Goal: Task Accomplishment & Management: Manage account settings

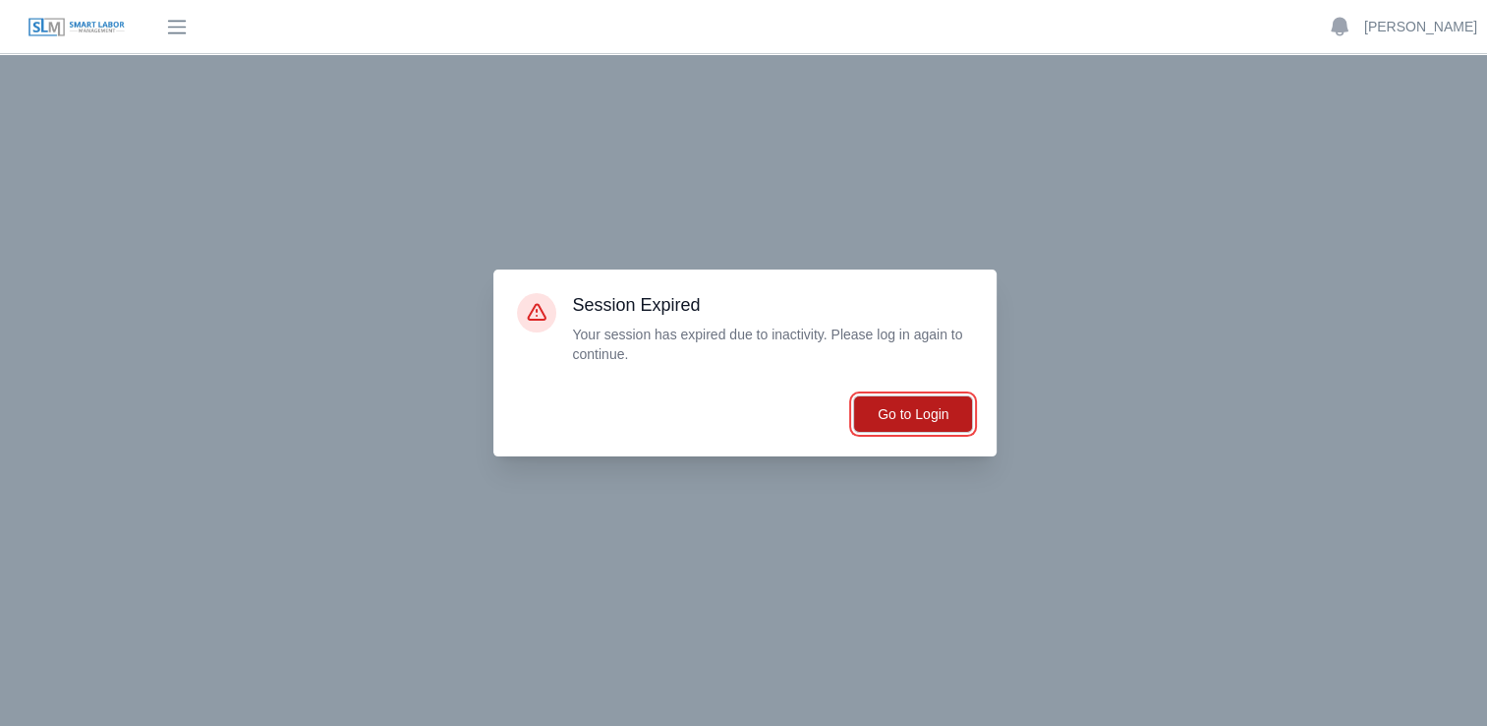
click at [935, 419] on button "Go to Login" at bounding box center [913, 413] width 120 height 37
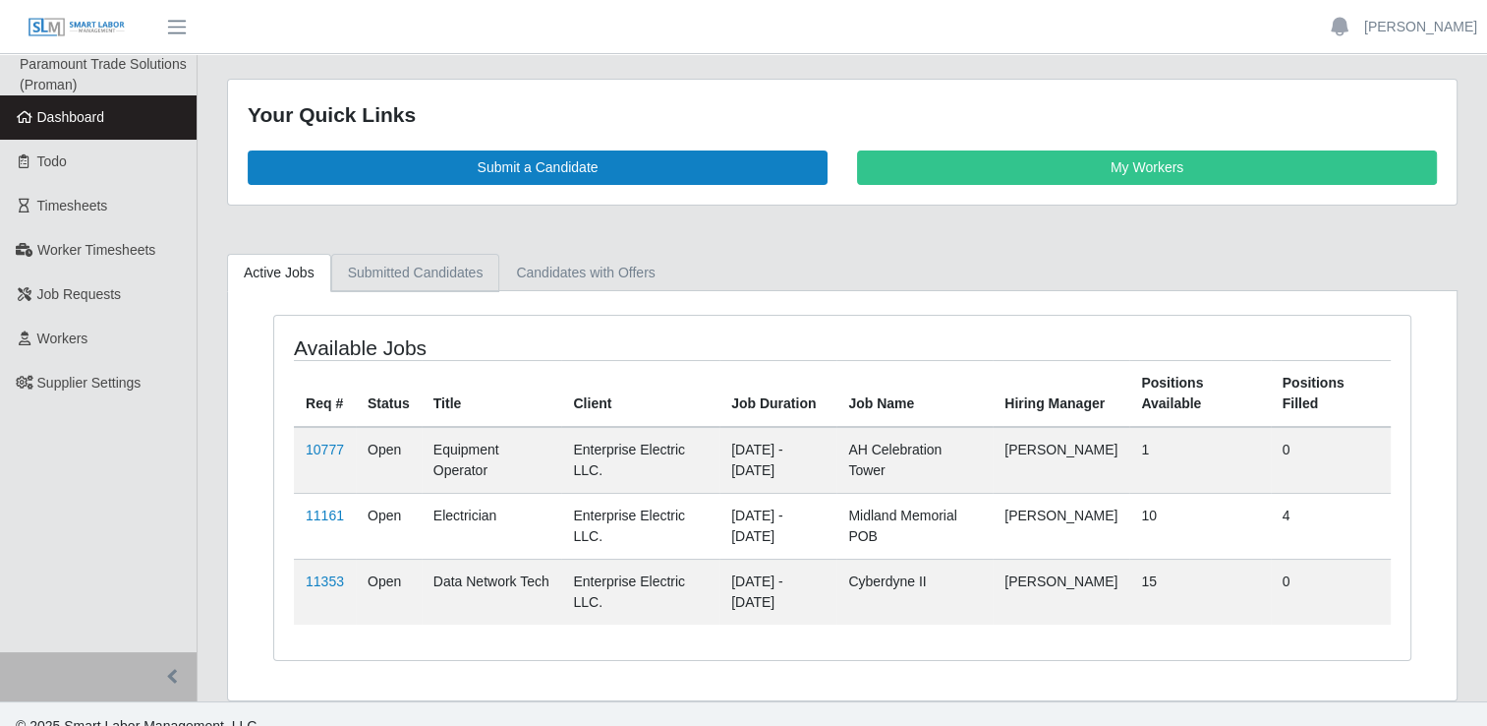
click at [416, 262] on link "Submitted Candidates" at bounding box center [415, 273] width 169 height 38
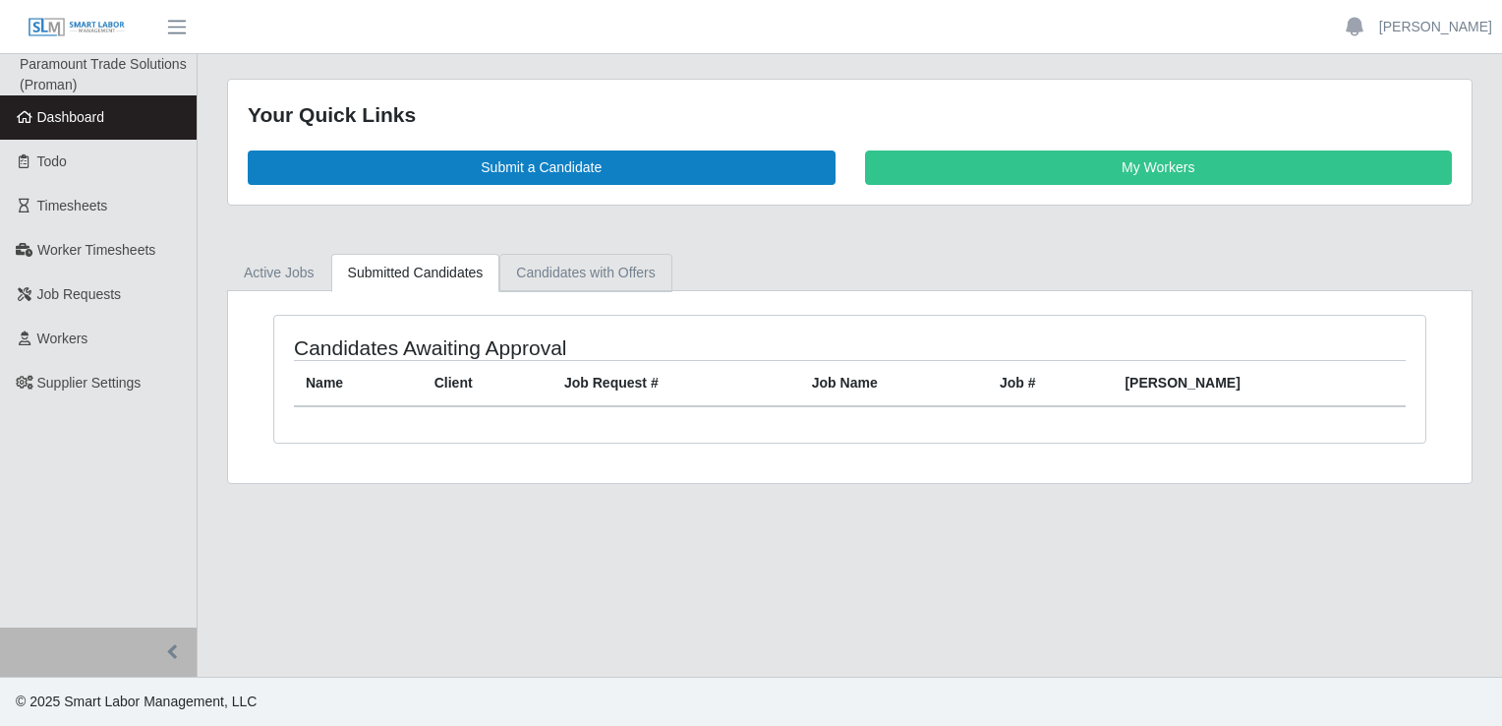
click at [550, 273] on link "Candidates with Offers" at bounding box center [585, 273] width 172 height 38
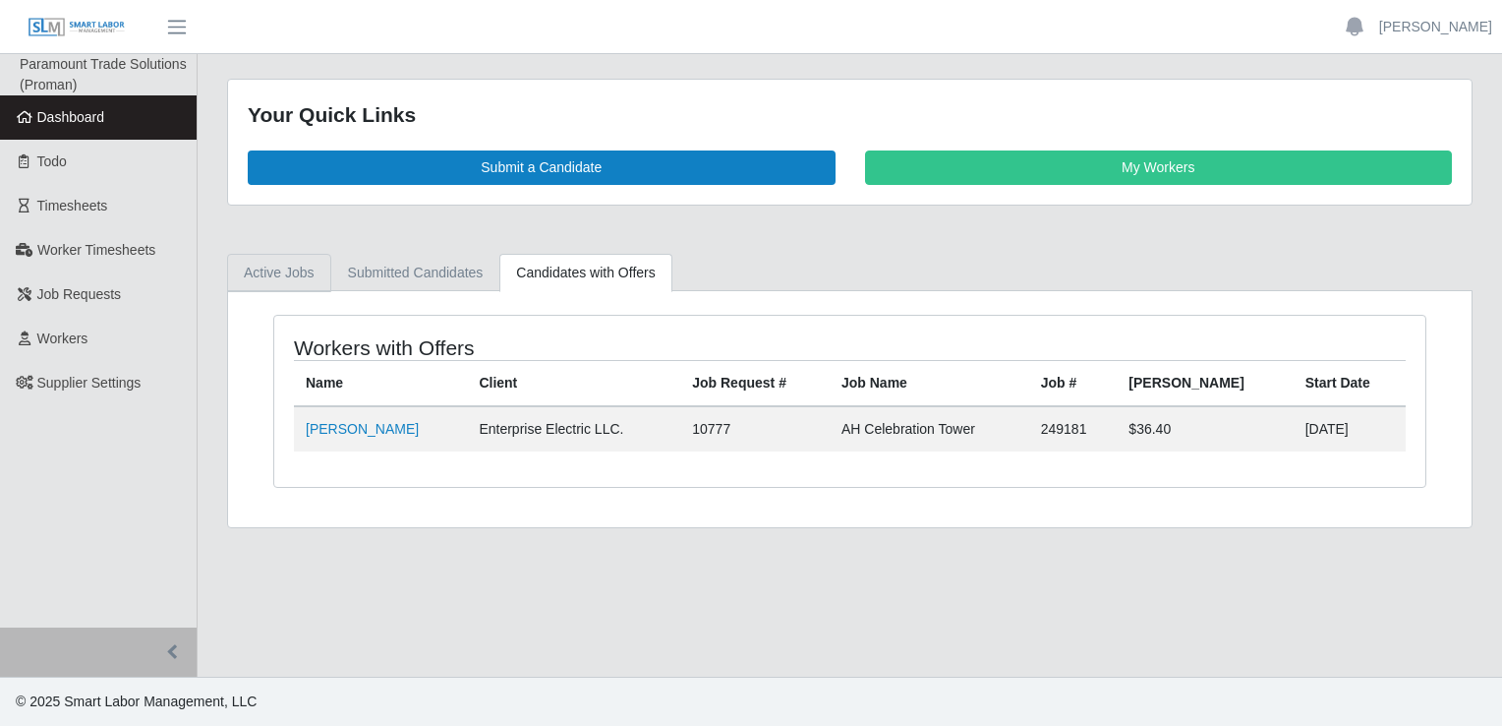
click at [291, 263] on link "Active Jobs" at bounding box center [279, 273] width 104 height 38
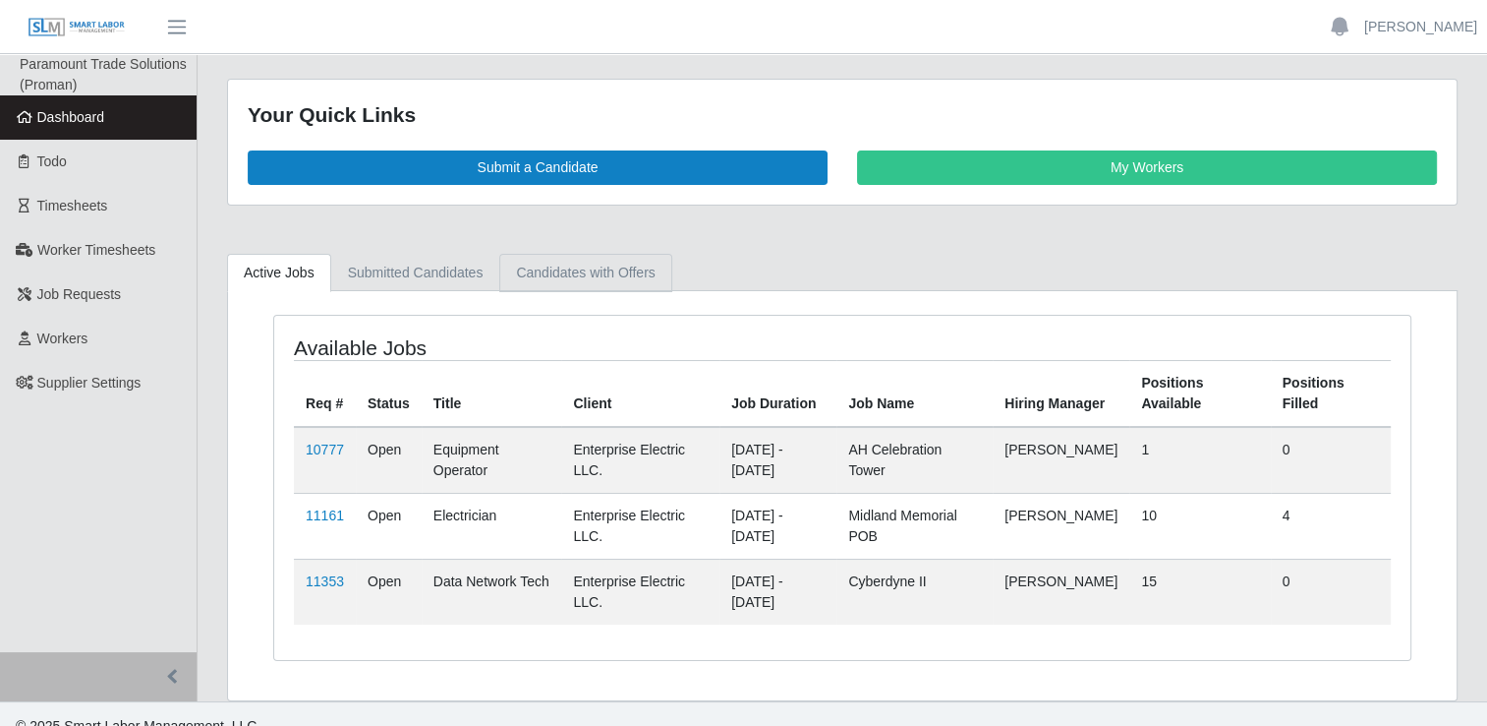
click at [558, 258] on link "Candidates with Offers" at bounding box center [585, 273] width 172 height 38
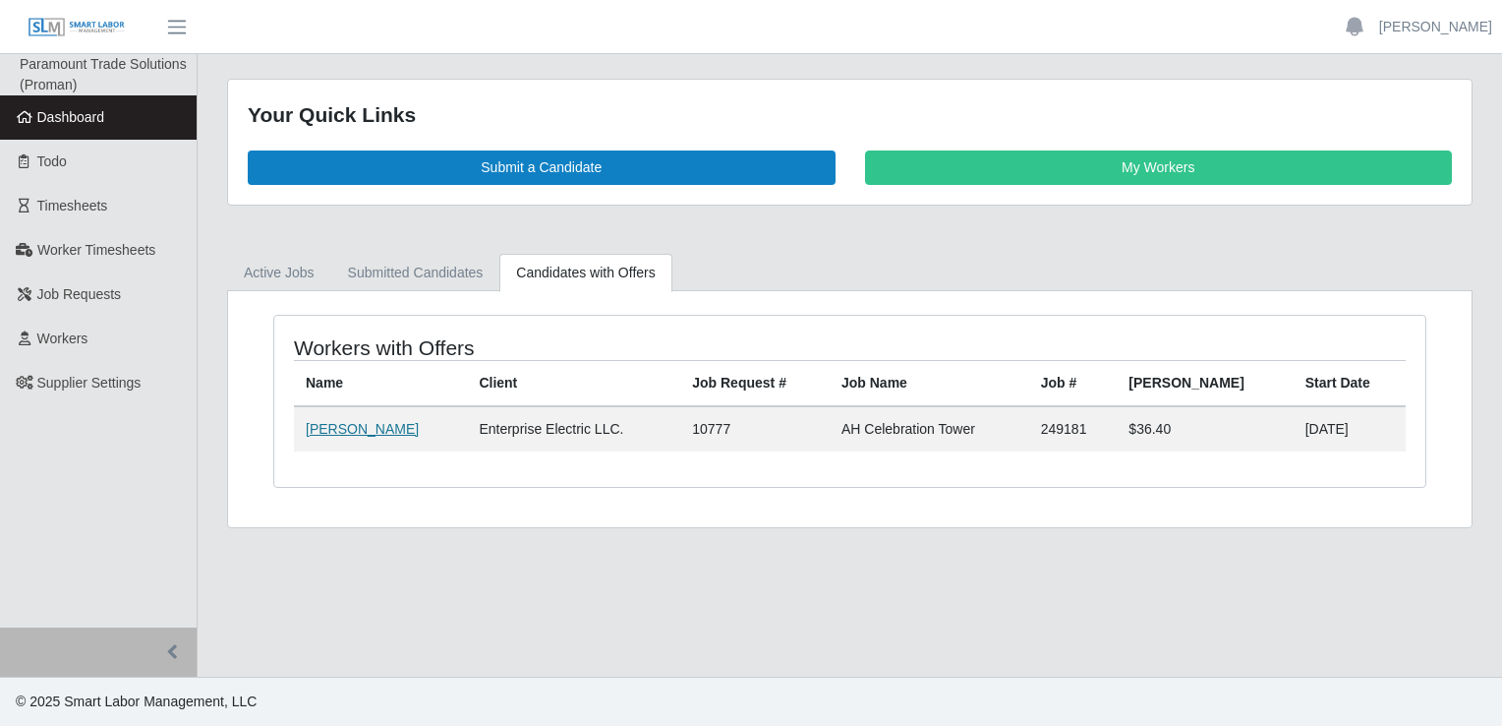
click at [334, 423] on link "Patrick Ely" at bounding box center [362, 429] width 113 height 16
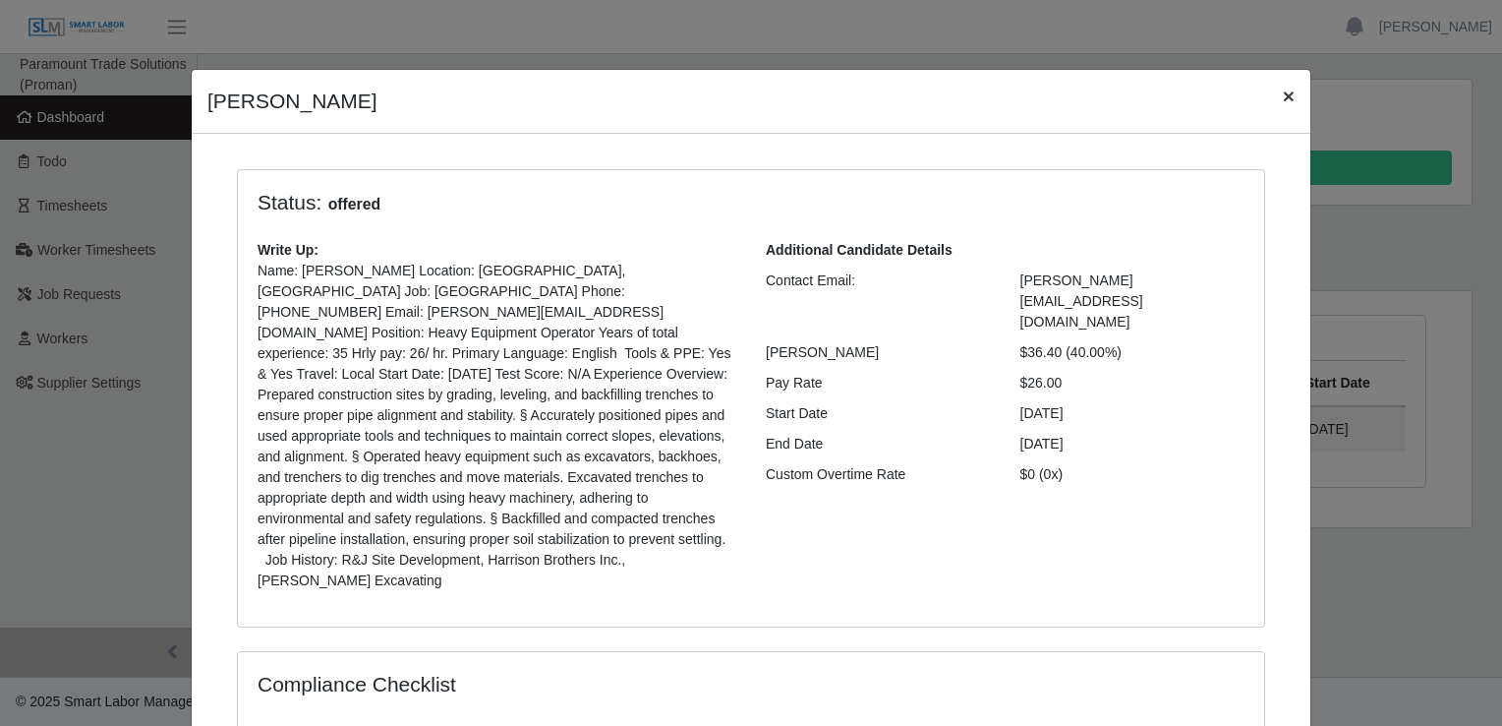
click at [1283, 94] on span "×" at bounding box center [1289, 96] width 12 height 23
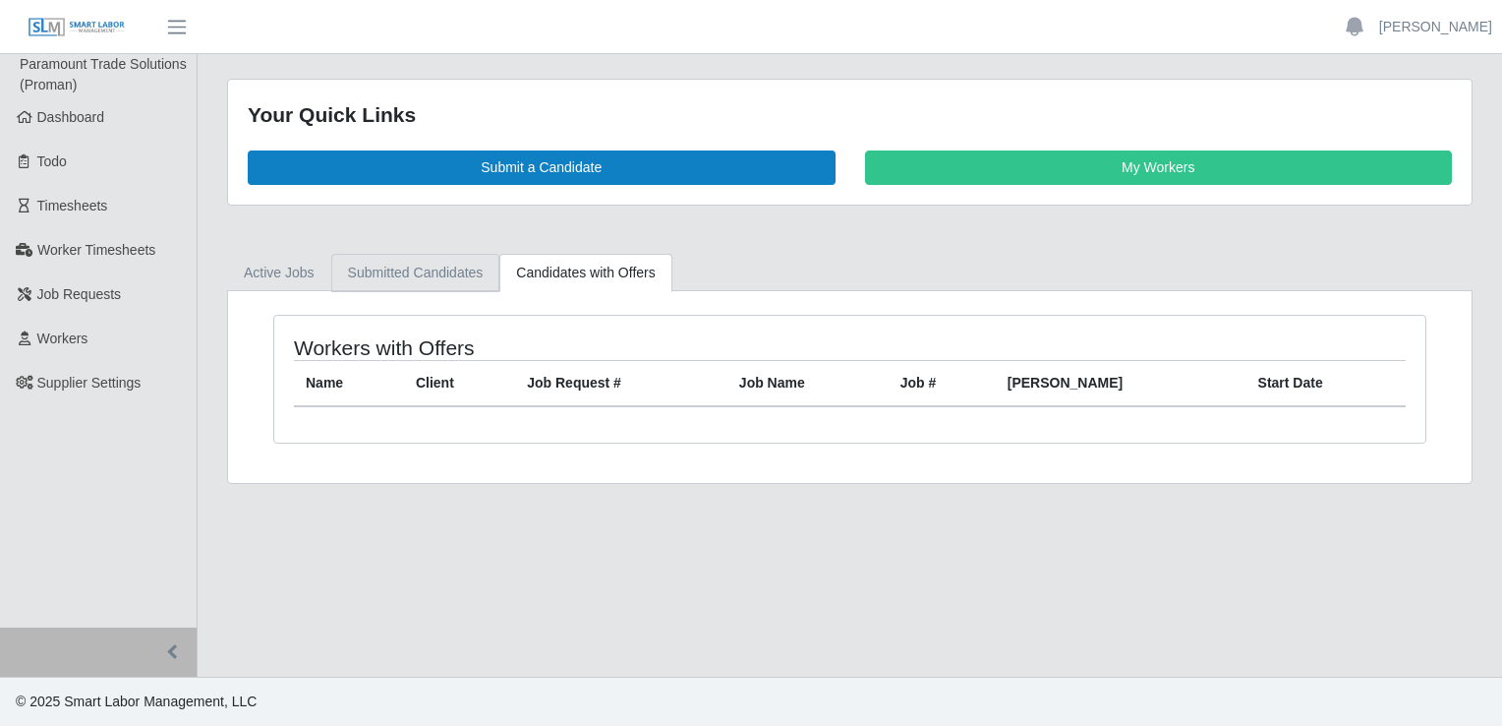
click at [410, 268] on link "Submitted Candidates" at bounding box center [415, 273] width 169 height 38
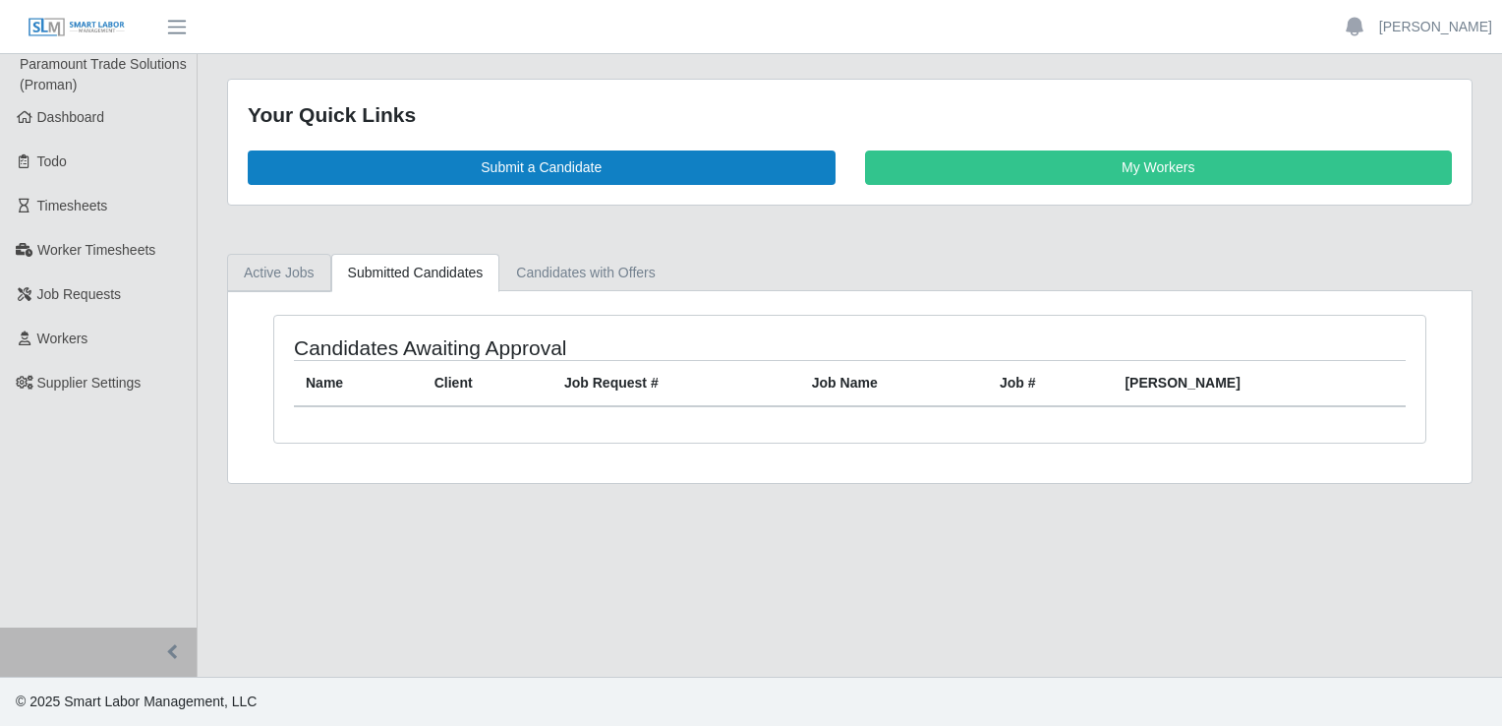
click at [277, 274] on link "Active Jobs" at bounding box center [279, 273] width 104 height 38
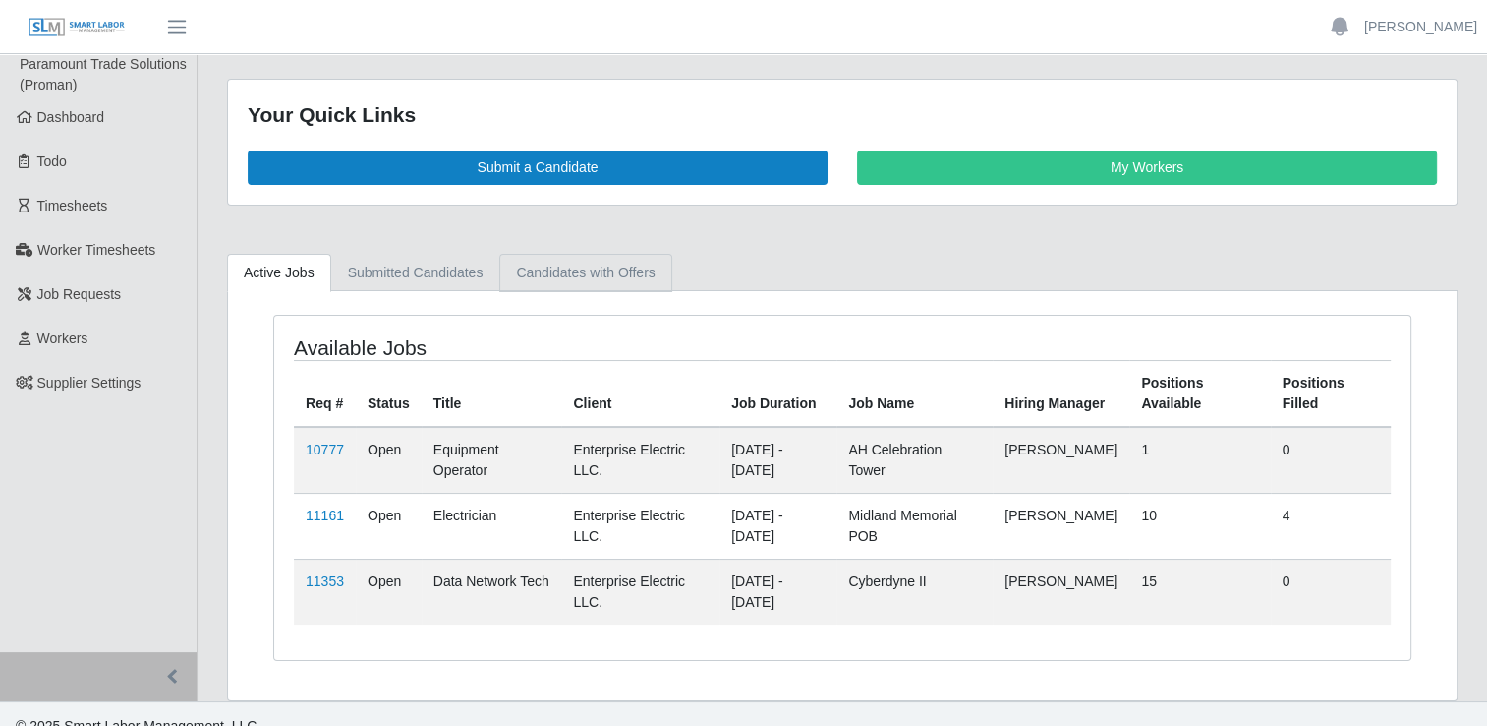
click at [604, 269] on link "Candidates with Offers" at bounding box center [585, 273] width 172 height 38
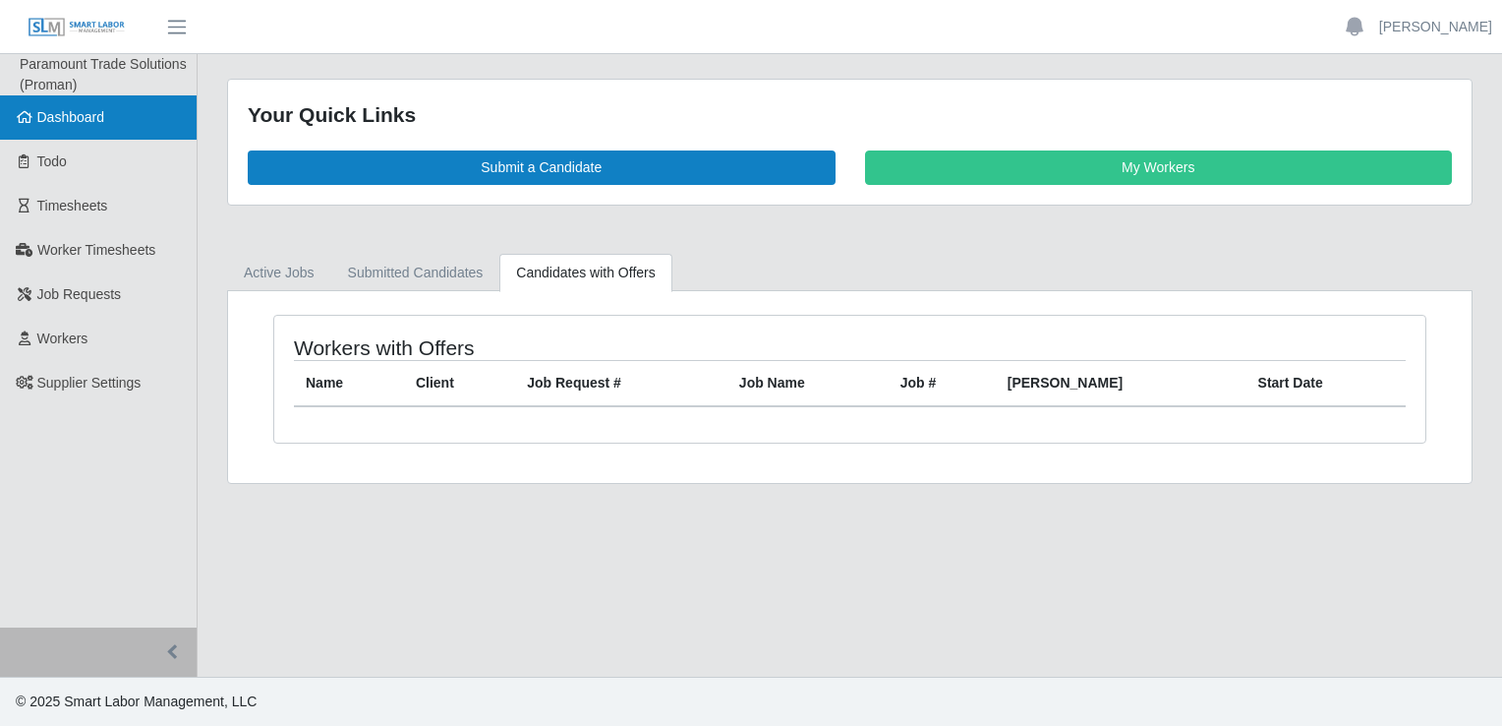
click at [35, 116] on link "Dashboard" at bounding box center [98, 117] width 197 height 44
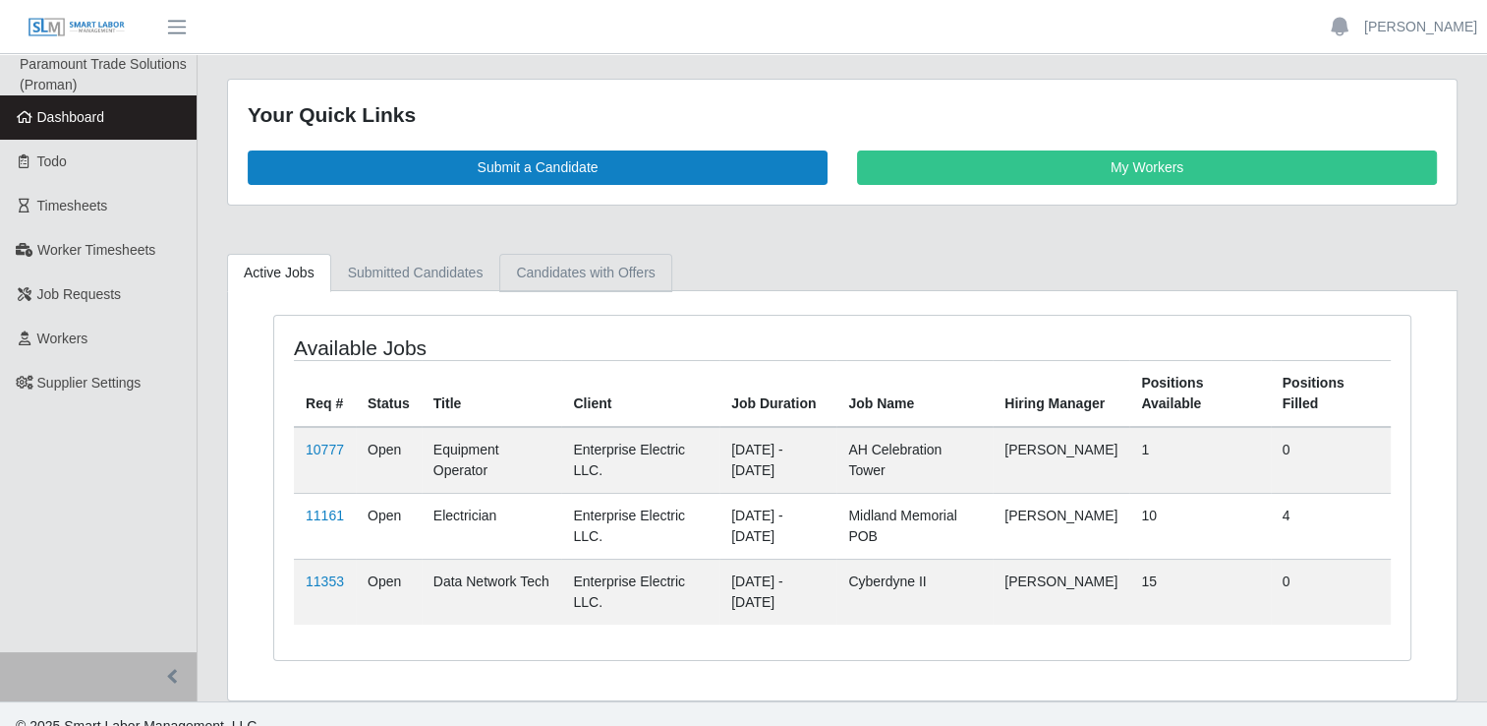
click at [568, 269] on link "Candidates with Offers" at bounding box center [585, 273] width 172 height 38
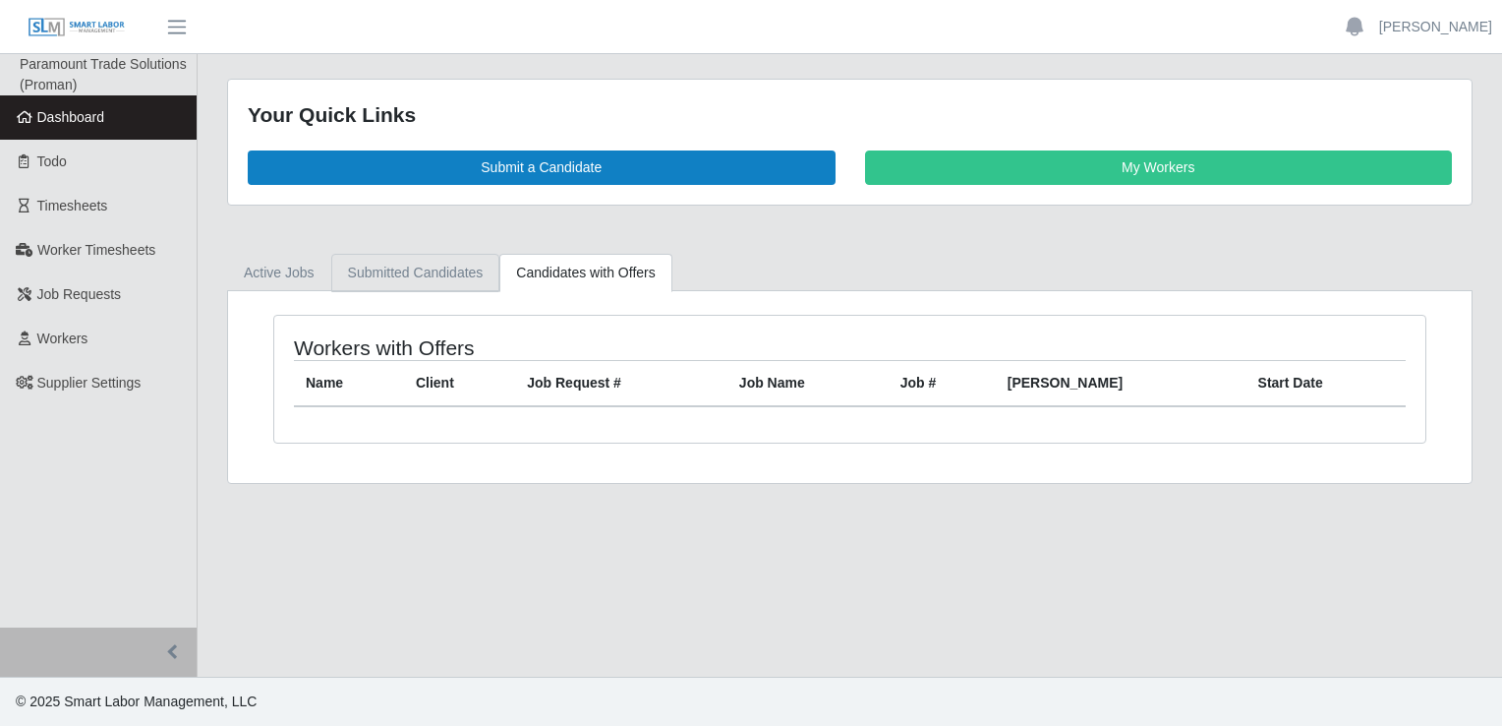
click at [400, 276] on link "Submitted Candidates" at bounding box center [415, 273] width 169 height 38
